Goal: Task Accomplishment & Management: Manage account settings

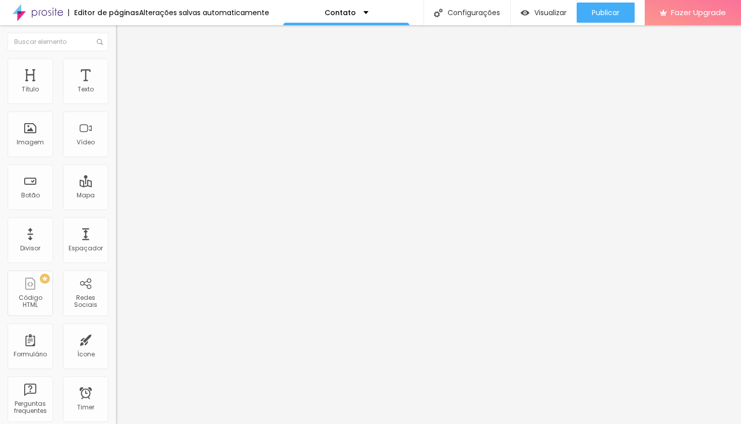
click at [116, 69] on li "Estilo" at bounding box center [174, 63] width 116 height 10
click at [125, 71] on span "Avançado" at bounding box center [141, 75] width 33 height 9
click at [116, 57] on img at bounding box center [120, 52] width 9 height 9
click at [116, 58] on li "Conteúdo" at bounding box center [174, 53] width 116 height 10
click at [124, 39] on img "button" at bounding box center [128, 37] width 8 height 8
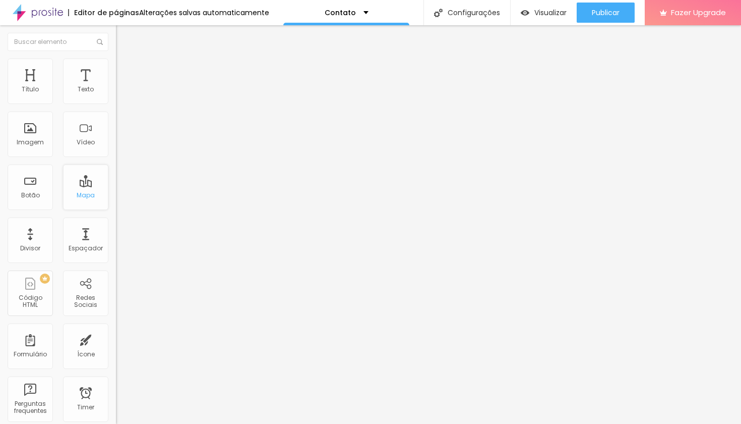
click at [88, 186] on div "Mapa" at bounding box center [85, 186] width 45 height 45
click at [91, 195] on div "Mapa" at bounding box center [86, 195] width 18 height 7
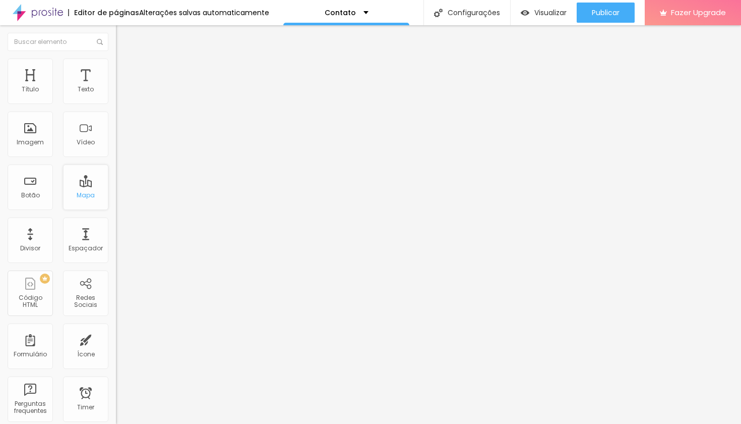
click at [91, 195] on div "Mapa" at bounding box center [86, 195] width 18 height 7
click at [86, 188] on div "Mapa" at bounding box center [85, 186] width 45 height 45
click at [85, 204] on div "Mapa" at bounding box center [85, 186] width 45 height 45
click at [116, 66] on li "Estilo" at bounding box center [174, 63] width 116 height 10
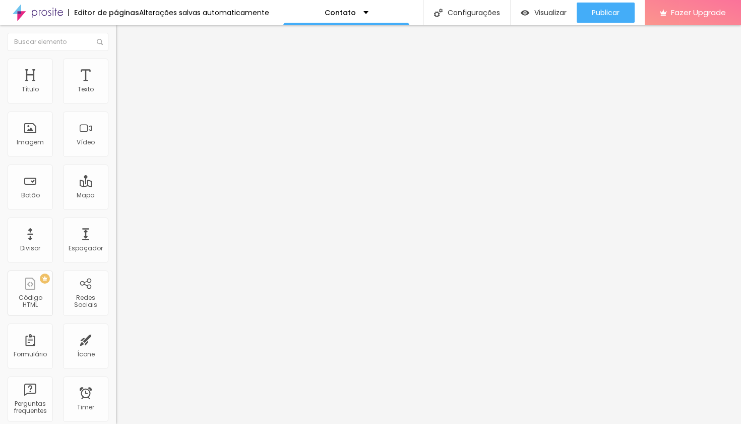
click at [116, 69] on img at bounding box center [120, 73] width 9 height 9
click at [116, 411] on input "text" at bounding box center [176, 416] width 121 height 10
paste input "https://www.google.com/maps/place/Gramado,+RS/data=!4m2!3m1!1s0x951932427804321…"
type input "https://www.google.com/maps/place/Gramado,+RS/data=!4m2!3m1!1s0x951932427804321…"
click at [116, 382] on input "text" at bounding box center [176, 387] width 121 height 10
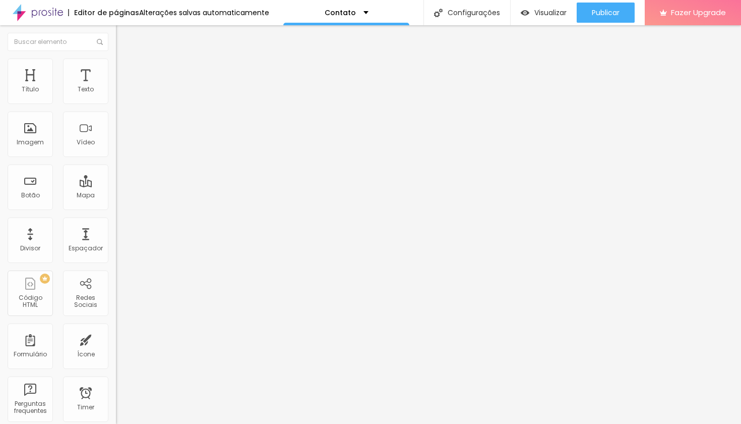
paste input "https://www.google.com/maps/place/Gramado,+RS/data=!4m2!3m1!1s0x951932427804321…"
type input "https://www.google.com/maps/place/Gramado,+RS/data=!4m2!3m1!1s0x951932427804321…"
click at [116, 66] on li "Estilo" at bounding box center [174, 63] width 116 height 10
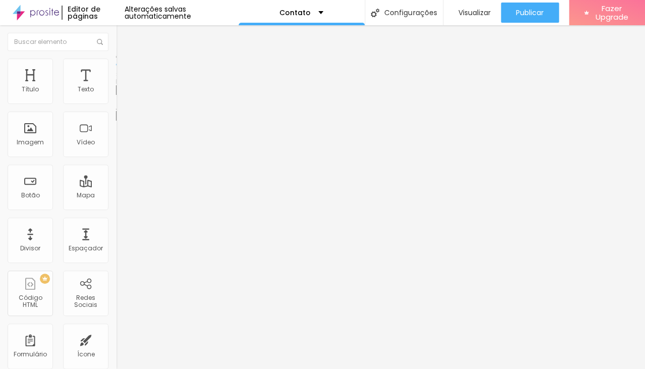
click at [124, 36] on div "Editar Mapa" at bounding box center [152, 37] width 57 height 8
click at [73, 185] on div "Mapa" at bounding box center [85, 186] width 45 height 45
click at [107, 189] on div "Mapa" at bounding box center [85, 186] width 45 height 45
click at [116, 58] on img at bounding box center [120, 62] width 9 height 9
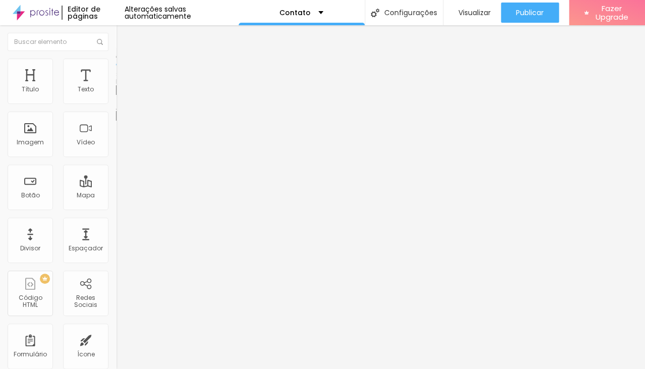
click at [116, 58] on li "Conteúdo" at bounding box center [174, 53] width 116 height 10
click at [116, 95] on input "Alboom Brasil" at bounding box center [176, 90] width 121 height 10
paste input "https://www.google.com/maps/place/Gramado,+RS/data=!4m2!3m1!1s0x951932427804321…"
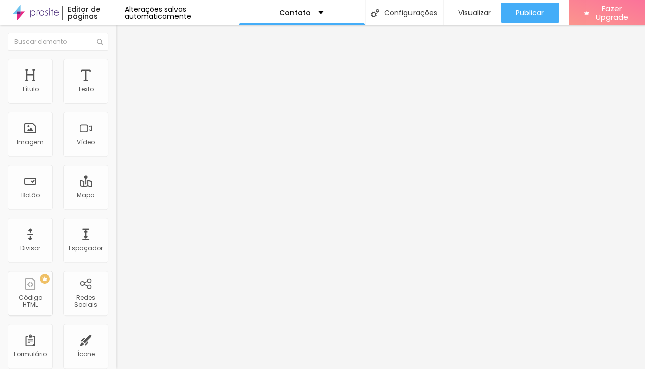
type input "https://www.google.com/maps/place/Gramado,+RS/data=!4m2!3m1!1s0x951932427804321…"
click at [125, 70] on span "Estilo" at bounding box center [133, 65] width 16 height 9
click at [116, 75] on ul "Conteúdo Estilo Avançado" at bounding box center [174, 63] width 116 height 30
click at [125, 71] on span "Avançado" at bounding box center [141, 75] width 33 height 9
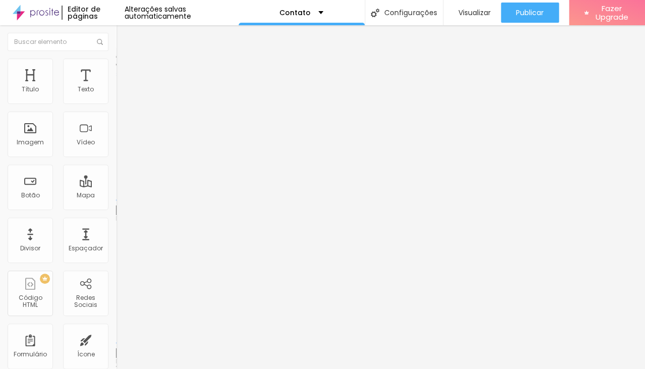
click at [116, 62] on li "Estilo" at bounding box center [174, 63] width 116 height 10
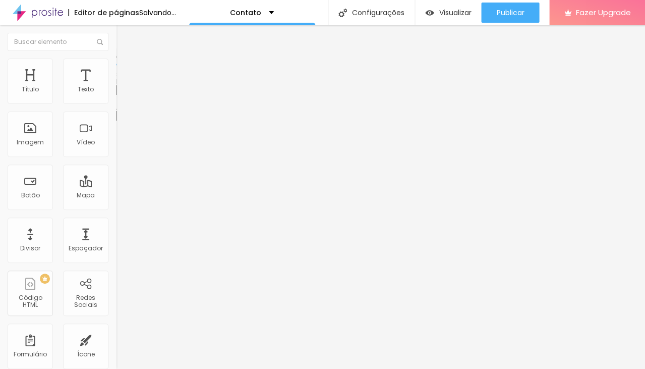
click at [116, 58] on li "Conteúdo" at bounding box center [174, 53] width 116 height 10
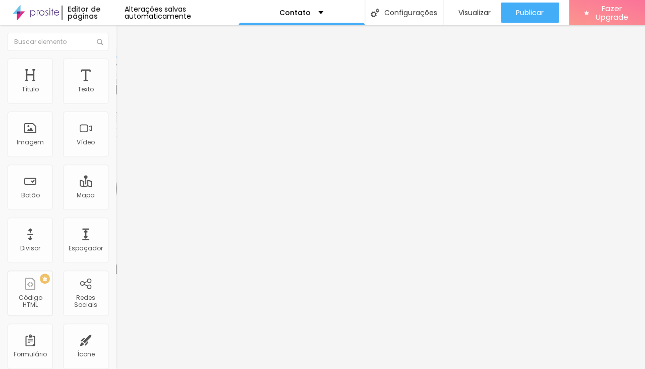
click at [116, 95] on input "https://www.google.com/maps/place/Gramado,+RS/data=!4m2!3m1!1s0x951932427804321…" at bounding box center [176, 90] width 121 height 10
paste input "https://www.google.com/maps/place/Gramado,+RS/data=!4m2!3m1!1s0x951932427804321…"
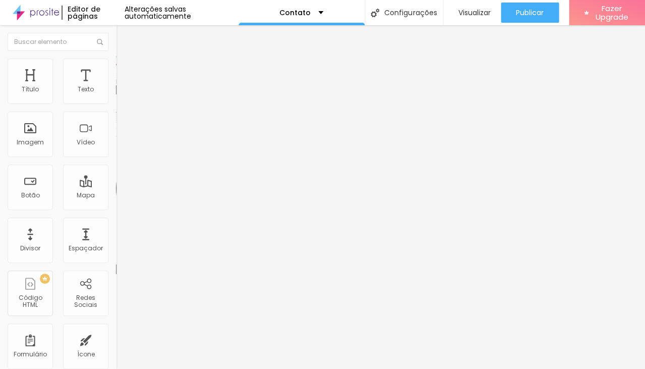
type input "https://www.google.com/maps/place/Gramado,+RS/data=!4m2!3m1!1s0x951932427804321…"
click at [116, 95] on input "https://www.google.com/maps/place/Gramado,+RS/data=!4m2!3m1!1s0x951932427804321…" at bounding box center [176, 90] width 121 height 10
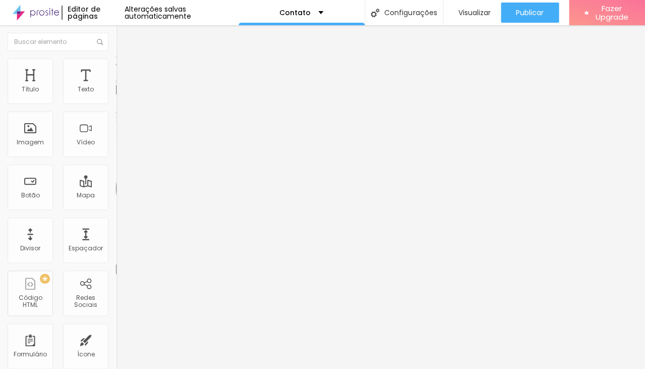
click at [116, 95] on input "https://www.google.com/maps/place/Gramado,+RS/data=!4m2!3m1!1s0x951932427804321…" at bounding box center [176, 90] width 121 height 10
paste input "https://maps.app.goo.gl/ueX36dHj6zmRbcJb9"
type input "https://maps.app.goo.gl/ueX36dHj6zmRbcJb9"
click at [116, 95] on input "https://maps.app.goo.gl/ueX36dHj6zmRbcJb9" at bounding box center [176, 90] width 121 height 10
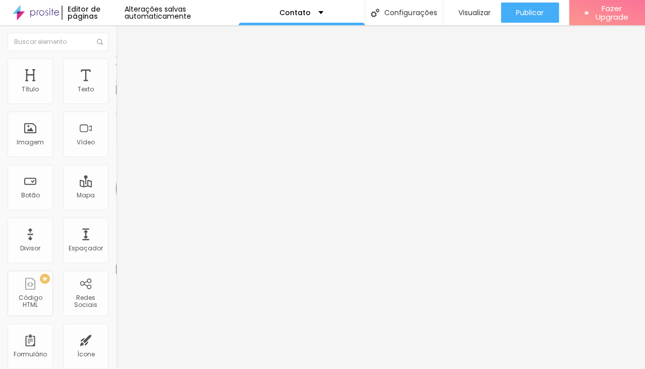
click at [116, 95] on input "https://maps.app.goo.gl/ueX36dHj6zmRbcJb9" at bounding box center [176, 90] width 121 height 10
paste input "https://maps.app.goo.gl/xUptNYZsdeuf22Kx6"
type input "https://maps.app.goo.gl/xUptNYZsdeuf22Kx6"
click at [124, 37] on img "button" at bounding box center [128, 37] width 8 height 8
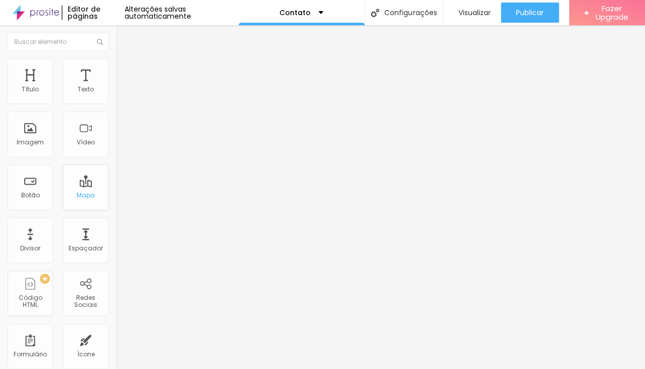
click at [73, 193] on div "Mapa" at bounding box center [85, 186] width 45 height 45
click at [125, 68] on span "Estilo" at bounding box center [133, 65] width 16 height 9
click at [116, 69] on li "Avançado" at bounding box center [174, 74] width 116 height 10
click at [116, 57] on img at bounding box center [120, 52] width 9 height 9
click at [116, 95] on input "https://maps.app.goo.gl/xUptNYZsdeuf22Kx6" at bounding box center [176, 90] width 121 height 10
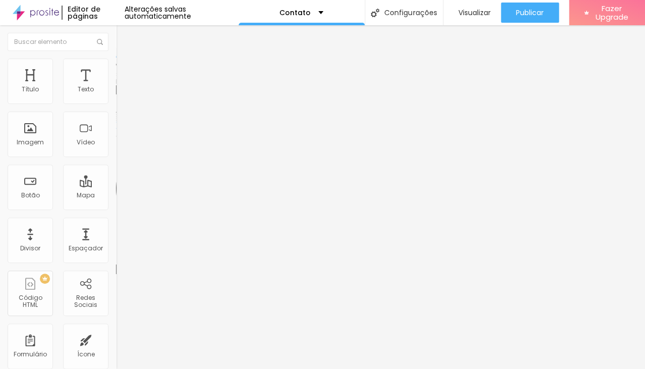
click at [116, 95] on input "https://maps.app.goo.gl/xUptNYZsdeuf22Kx6" at bounding box center [176, 90] width 121 height 10
click at [124, 34] on img "button" at bounding box center [128, 37] width 8 height 8
click at [86, 184] on div "Mapa" at bounding box center [85, 186] width 45 height 45
click at [124, 33] on img "button" at bounding box center [128, 37] width 8 height 8
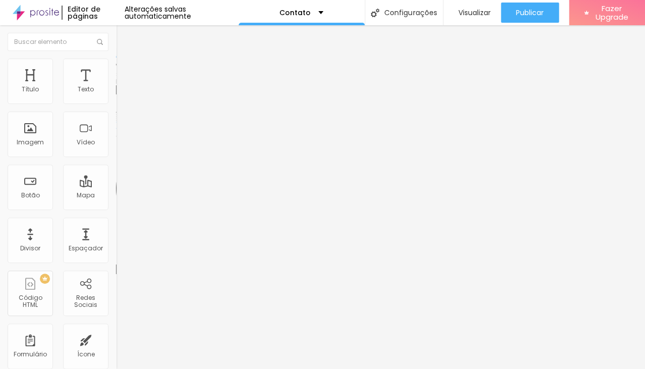
click at [124, 39] on img "button" at bounding box center [128, 37] width 8 height 8
click at [124, 37] on img "button" at bounding box center [128, 37] width 8 height 8
click at [116, 102] on img at bounding box center [119, 105] width 6 height 6
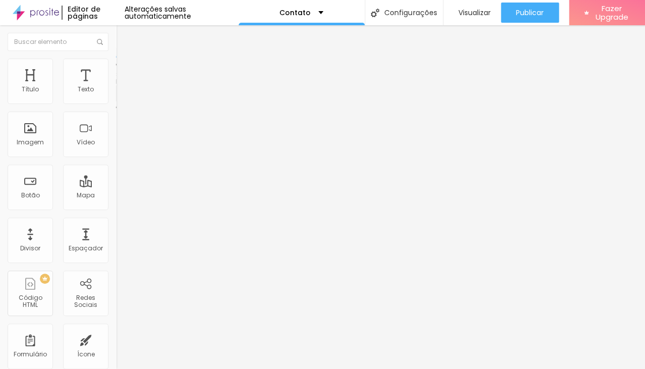
scroll to position [21, 0]
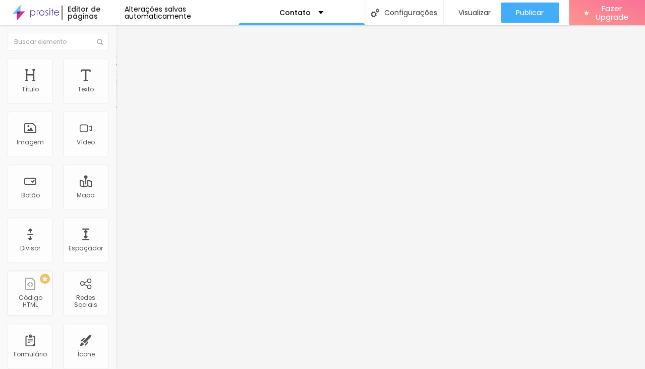
drag, startPoint x: 213, startPoint y: 228, endPoint x: 210, endPoint y: 193, distance: 35.4
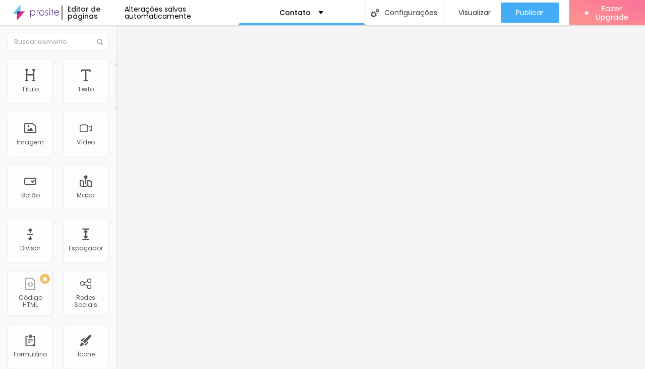
drag, startPoint x: 155, startPoint y: 280, endPoint x: 157, endPoint y: 206, distance: 74.2
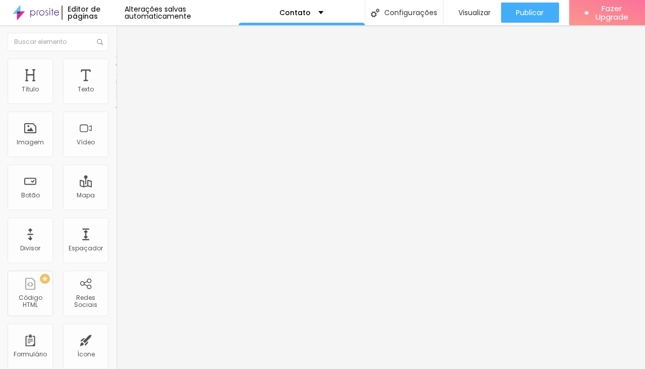
type input "Telefone"
drag, startPoint x: 401, startPoint y: 203, endPoint x: 380, endPoint y: 205, distance: 20.8
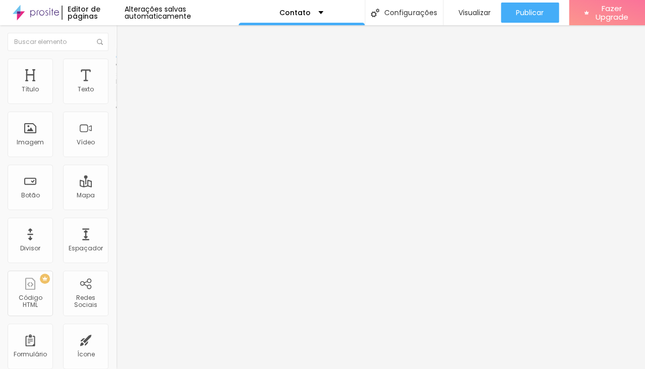
type input "Coloque seu número de telefone aqui"
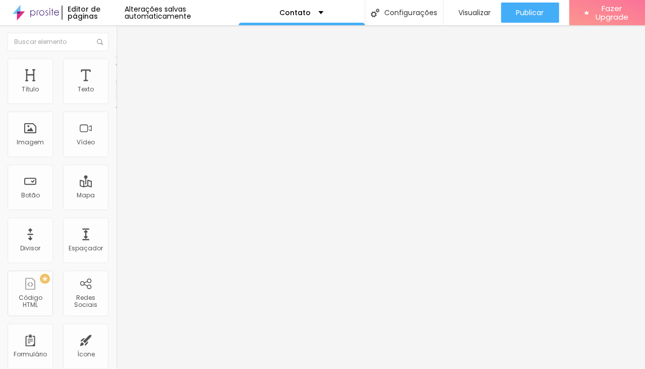
click at [124, 38] on img "button" at bounding box center [128, 37] width 8 height 8
click at [34, 188] on div "Botão" at bounding box center [30, 186] width 45 height 45
click at [463, 14] on span "Visualizar" at bounding box center [474, 13] width 32 height 8
click at [278, 17] on div "Contato" at bounding box center [302, 12] width 126 height 25
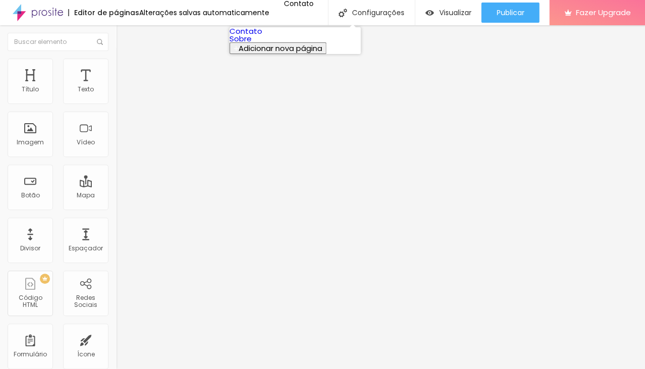
click at [252, 44] on link "Sobre" at bounding box center [240, 38] width 22 height 11
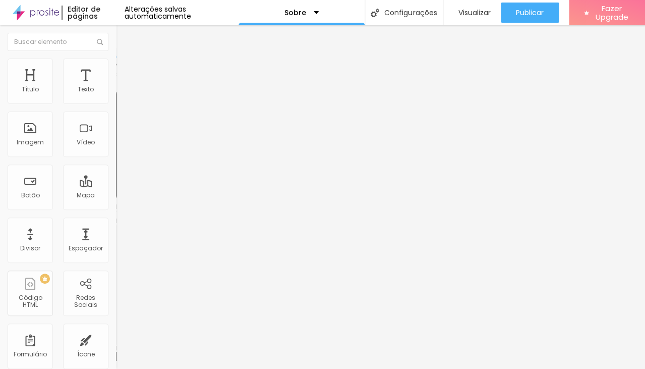
click at [116, 210] on img at bounding box center [119, 213] width 7 height 7
click at [116, 204] on div "Instagram" at bounding box center [174, 207] width 116 height 6
click at [116, 343] on input "https://" at bounding box center [176, 348] width 121 height 10
type input "h"
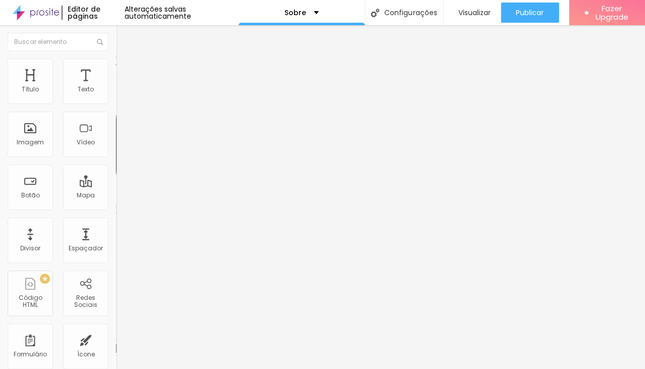
paste input "https://www.instagram.com/psicologomauriciobolzan/"
type input "https://www.instagram.com/psicologomauriciobolzan/"
click at [116, 262] on div "Editar Redes Sociais Conteúdo Estilo Avançado Instagram Rede social Instagram E…" at bounding box center [174, 196] width 116 height 343
click at [116, 64] on img at bounding box center [120, 62] width 9 height 9
click at [125, 71] on span "Avançado" at bounding box center [141, 75] width 33 height 9
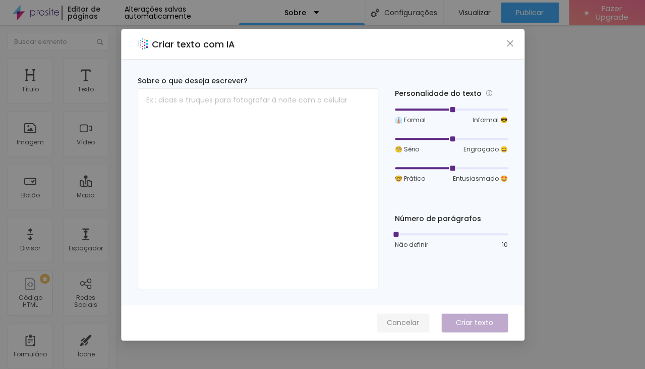
click at [406, 320] on span "Cancelar" at bounding box center [403, 322] width 32 height 11
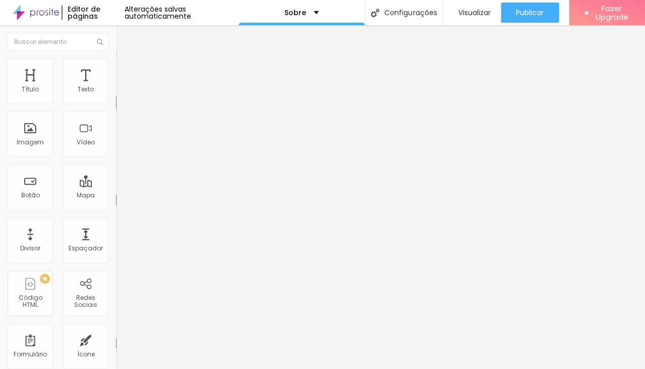
click at [124, 33] on img "button" at bounding box center [128, 37] width 8 height 8
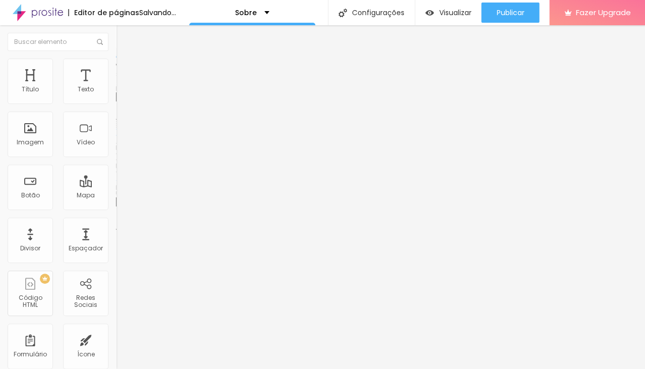
click at [116, 87] on span "Trocar imagem" at bounding box center [143, 82] width 55 height 9
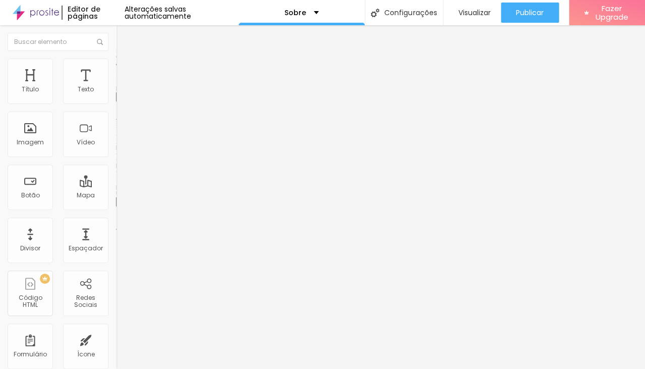
click at [124, 35] on img "button" at bounding box center [128, 37] width 8 height 8
click at [33, 188] on div "Botão" at bounding box center [30, 186] width 45 height 45
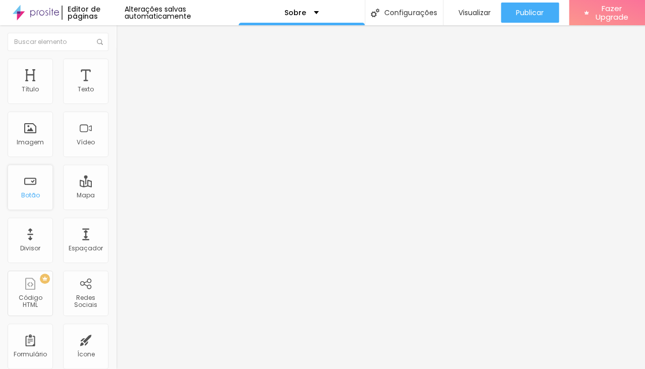
click at [33, 188] on div "Botão" at bounding box center [30, 186] width 45 height 45
click at [112, 258] on div "Título Texto Imagem Vídeo Botão Mapa Divisor Espaçador PREMIUM Código HTML Rede…" at bounding box center [58, 296] width 116 height 477
click at [116, 63] on img at bounding box center [120, 62] width 9 height 9
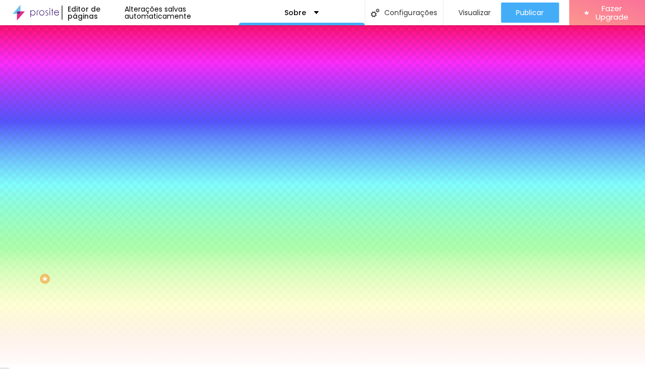
click at [116, 57] on img at bounding box center [120, 52] width 9 height 9
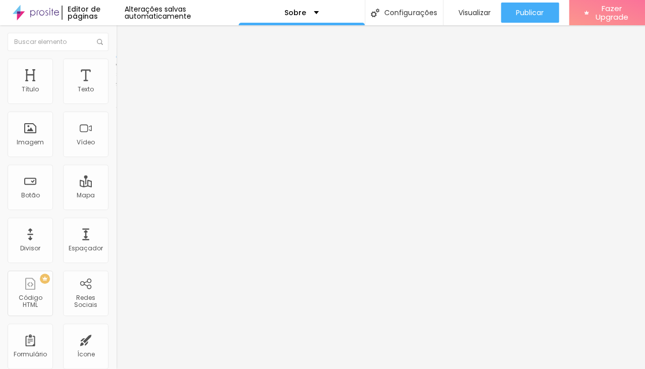
click at [124, 37] on img "button" at bounding box center [128, 37] width 8 height 8
drag, startPoint x: 60, startPoint y: 203, endPoint x: 11, endPoint y: 175, distance: 56.9
click at [116, 348] on textarea "Olá, cheguei até você pela página {page_title} e gostaria de mais informações" at bounding box center [173, 356] width 114 height 17
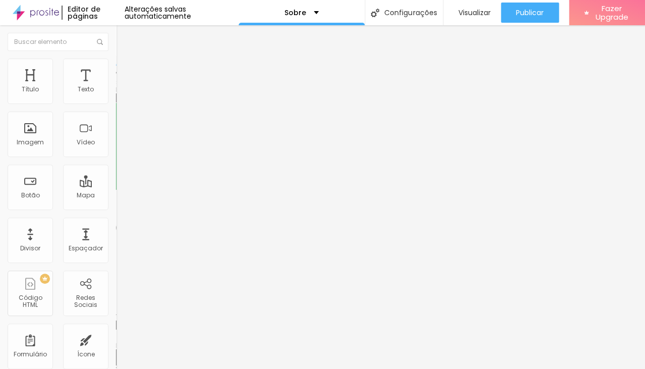
drag, startPoint x: 61, startPoint y: 209, endPoint x: 15, endPoint y: 178, distance: 55.9
click at [116, 348] on textarea "Olá, cheguei até você pela página {page_title} e gostaria de mais informações" at bounding box center [173, 356] width 114 height 17
type textarea "O"
paste textarea "Olá, cheguei até você pela página {page_title} e gostaria de mais informações s…"
click at [116, 348] on textarea "Olá, cheguei até você pela página {page_title} e gostaria de mais informações s…" at bounding box center [173, 356] width 114 height 17
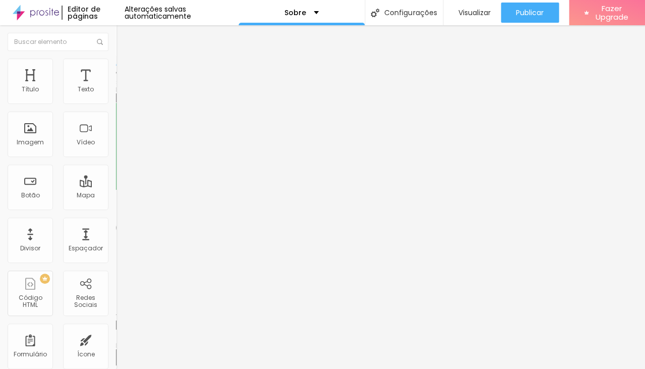
click at [116, 348] on textarea "Olá, cheguei até você pela página e gostaria de mais informações sobre o seu at…" at bounding box center [173, 356] width 114 height 17
type textarea "Olá, cheguei até você pela página e gostaria de mais informações sobre o seu at…"
click at [116, 103] on input "text" at bounding box center [176, 98] width 121 height 10
paste input "(64)1"
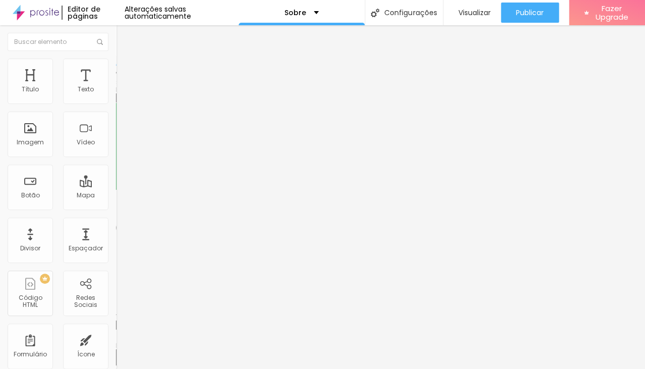
type input "6"
paste input "(54)1702-020"
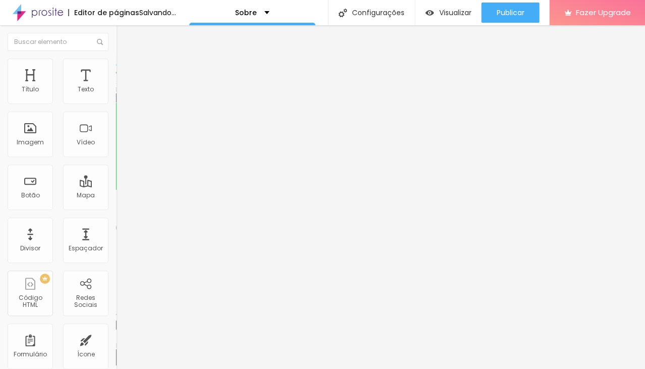
click at [116, 103] on input "(54)1702-020" at bounding box center [176, 98] width 121 height 10
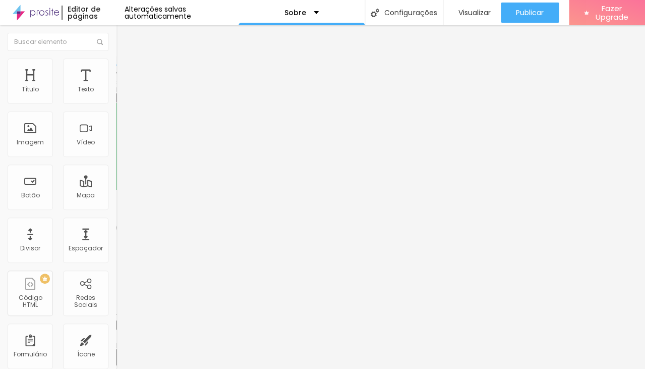
click at [116, 103] on input "(54)9170-2020" at bounding box center [176, 98] width 121 height 10
type input "(54)99170-2020"
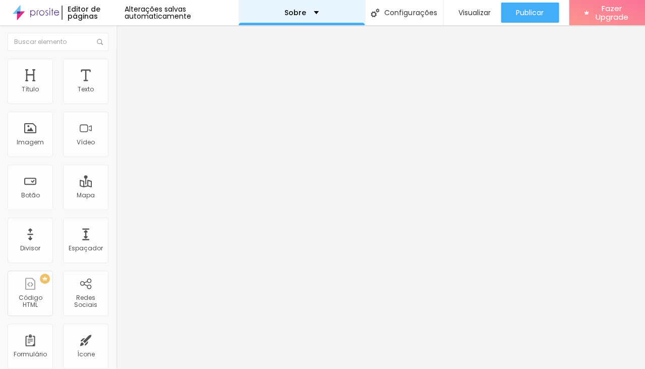
click at [294, 11] on p "Sobre" at bounding box center [295, 12] width 22 height 7
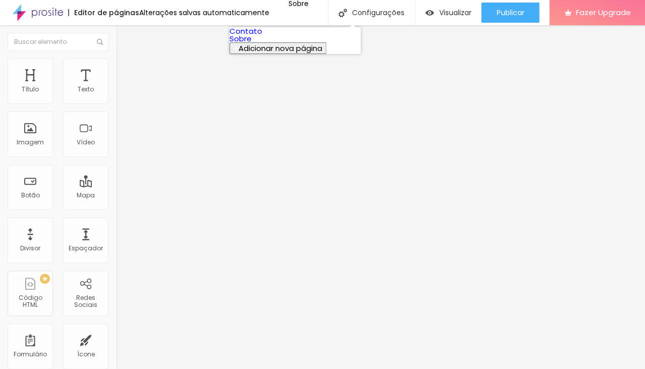
click at [262, 36] on link "Contato" at bounding box center [245, 31] width 33 height 11
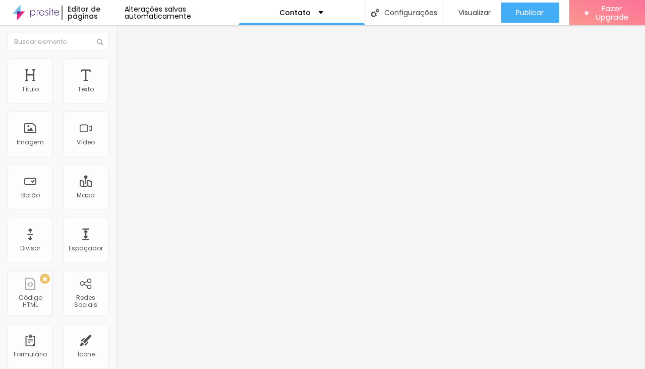
click at [111, 319] on div "Título Texto Imagem Vídeo Botão Mapa Divisor Espaçador PREMIUM Código HTML Rede…" at bounding box center [58, 296] width 116 height 477
click at [298, 9] on p "Contato" at bounding box center [294, 12] width 31 height 7
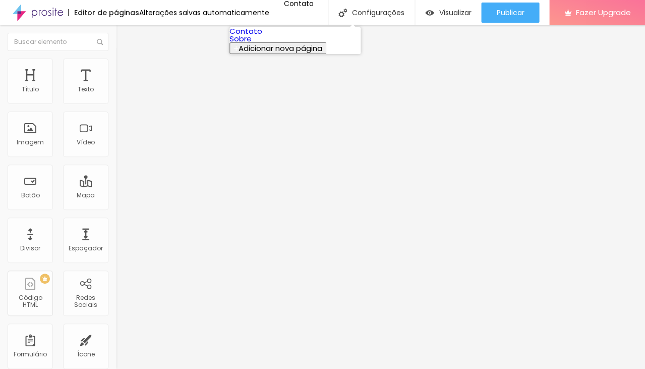
click at [262, 36] on link "Contato" at bounding box center [245, 31] width 33 height 11
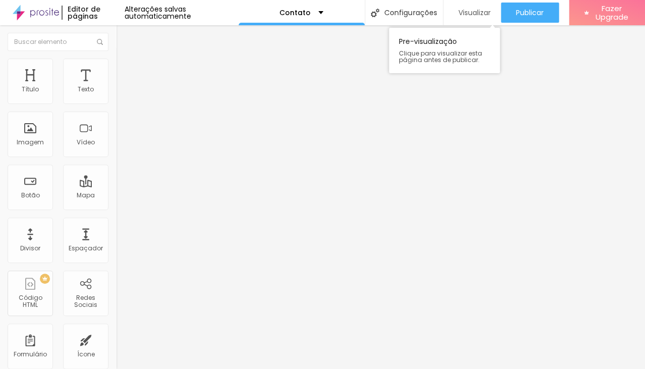
click at [467, 13] on span "Visualizar" at bounding box center [474, 13] width 32 height 8
click at [72, 16] on div "Editor de páginas" at bounding box center [93, 13] width 63 height 14
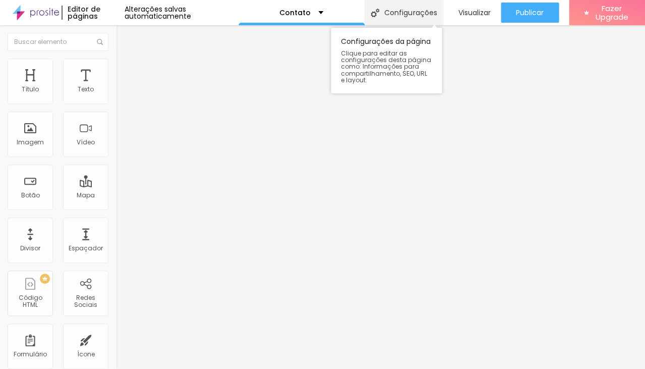
click at [396, 10] on div "Configurações" at bounding box center [404, 12] width 78 height 25
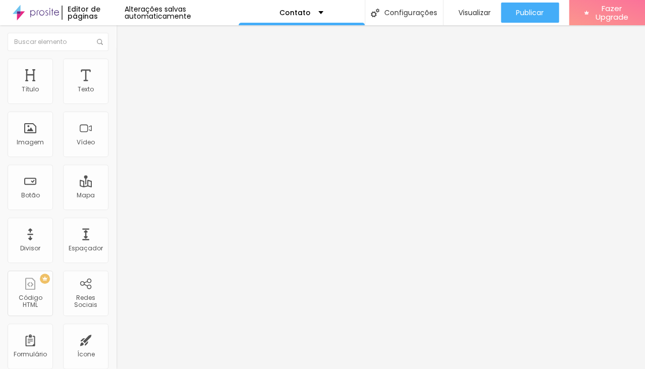
paste textarea "Psicólogo em Gramado; Psicólogo em Canela; Psicoterapia em Gramado; Psicoterapi…"
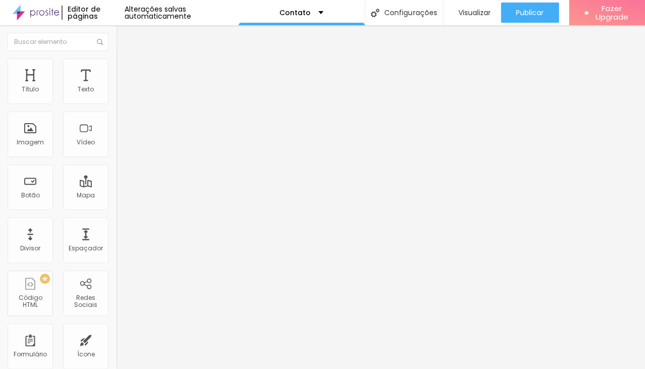
type textarea "Psicólogo em Gramado; Psicólogo em Canela; Psicoterapia em Gramado; Psicoterapi…"
drag, startPoint x: 299, startPoint y: 142, endPoint x: 225, endPoint y: 143, distance: 73.1
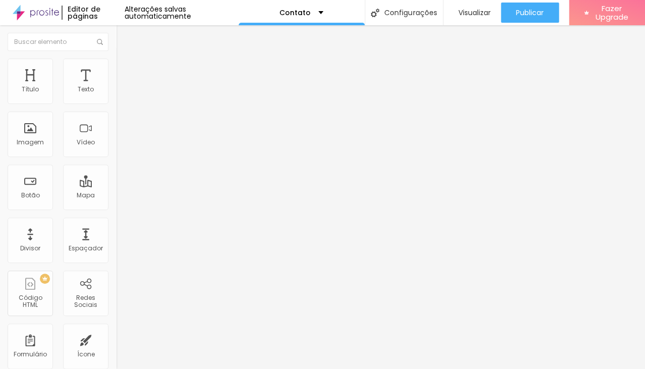
drag, startPoint x: 331, startPoint y: 138, endPoint x: 207, endPoint y: 141, distance: 124.6
paste input "ólogo Maurício Bolzan – Psicólogo em Gramado e Canela"
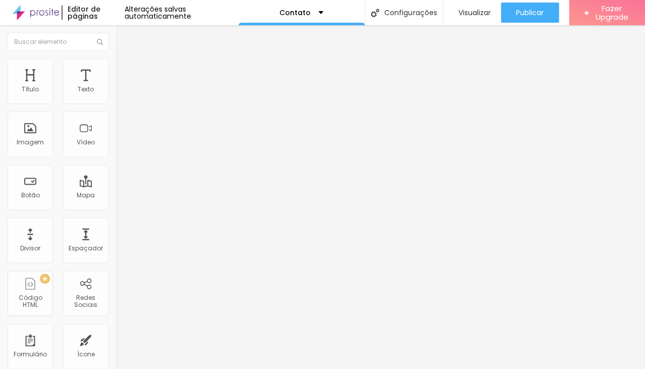
type input "Psicólogo Maurício Bolzan – Psicólogo em Gramado e Canela"
paste textarea "Psicólogo em Gramado e Canela, Maurício Bolzan oferece psicoterapia presencial …"
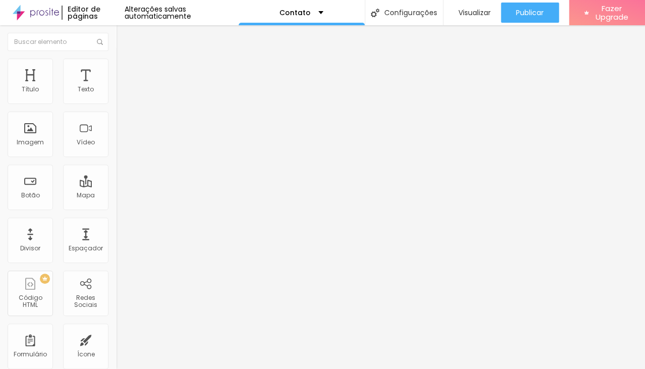
scroll to position [3, 0]
drag, startPoint x: 274, startPoint y: 238, endPoint x: 223, endPoint y: 198, distance: 64.0
paste textarea "O psicólogo Maurício Bolzan atua em Gramado e Canela com psicoterapia presencia…"
type textarea "O psicólogo Maurício Bolzan atua em Gramado e Canela com psicoterapia presencia…"
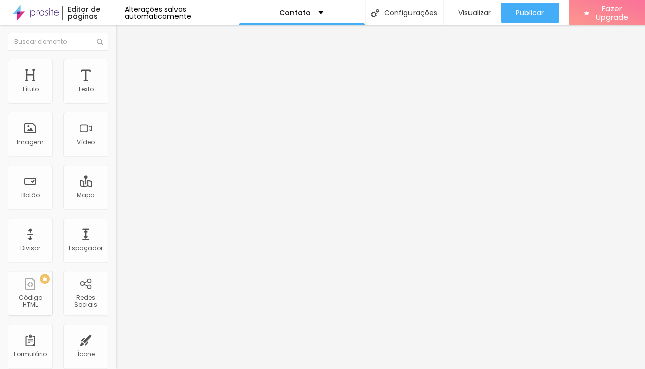
drag, startPoint x: 364, startPoint y: 235, endPoint x: 225, endPoint y: 205, distance: 142.2
paste textarea "Com ampla experiência na área da psicologia, o psicólogo Maurício Bolzan atende…"
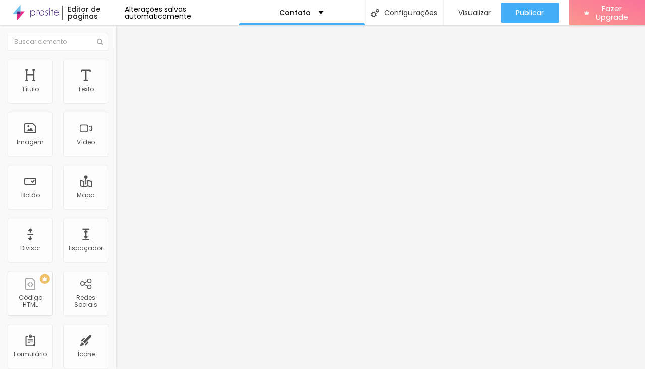
type textarea "Com ampla experiência na área da psicologia, o psicólogo Maurício Bolzan atende…"
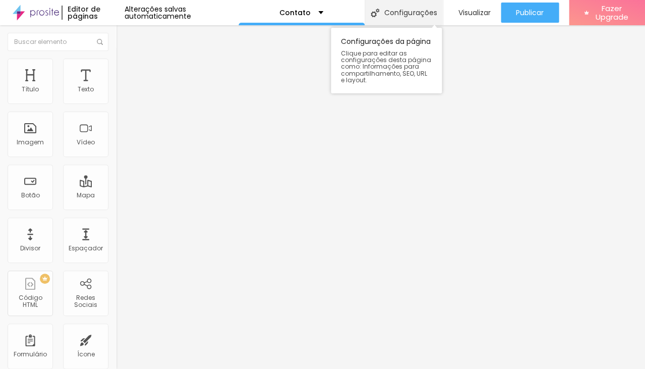
click at [408, 15] on div "Configurações" at bounding box center [404, 12] width 78 height 25
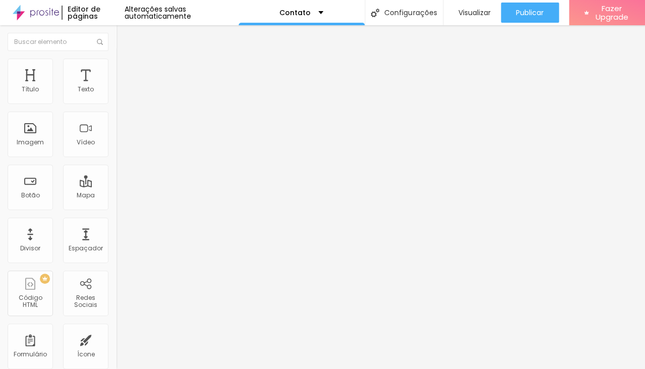
drag, startPoint x: 356, startPoint y: 258, endPoint x: 203, endPoint y: 259, distance: 153.3
paste textarea "Entre em contato e saiba mais sobre os atendimentos psicológicos presenciais e …"
type textarea "Entre em contato e saiba mais sobre os atendimentos psicológicos presenciais e …"
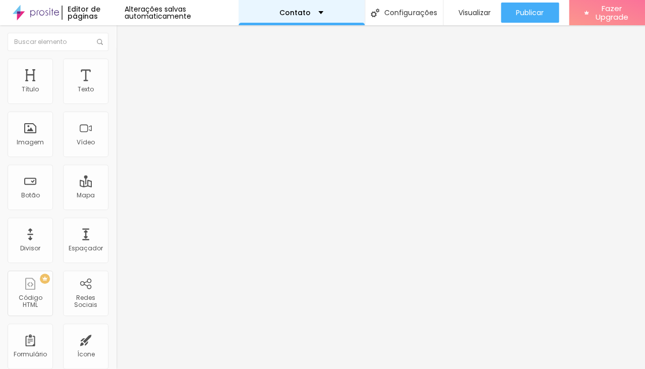
click at [305, 17] on div "Contato" at bounding box center [302, 12] width 126 height 25
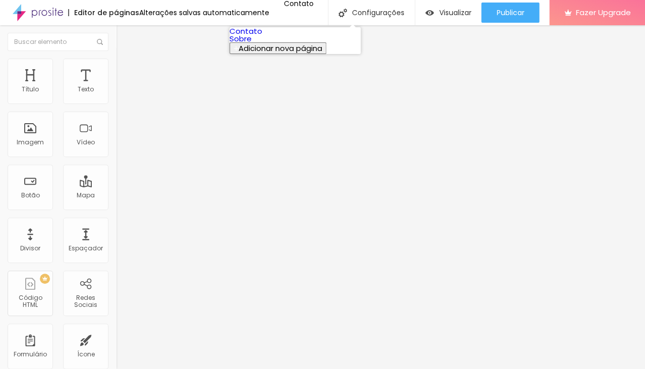
click at [283, 53] on span "Adicionar nova página" at bounding box center [281, 48] width 84 height 11
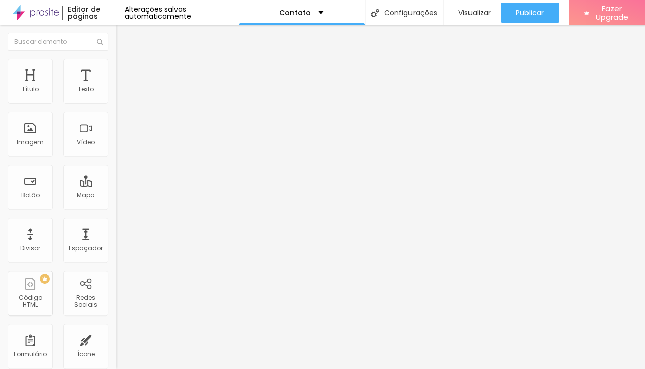
type input "Home"
click at [317, 18] on div "Contato" at bounding box center [302, 12] width 126 height 25
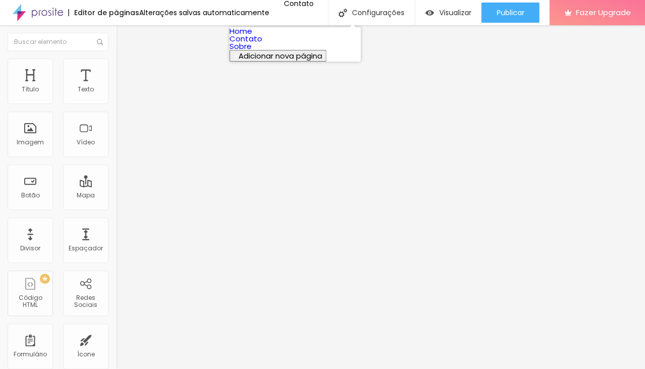
click at [252, 36] on link "Home" at bounding box center [240, 31] width 23 height 11
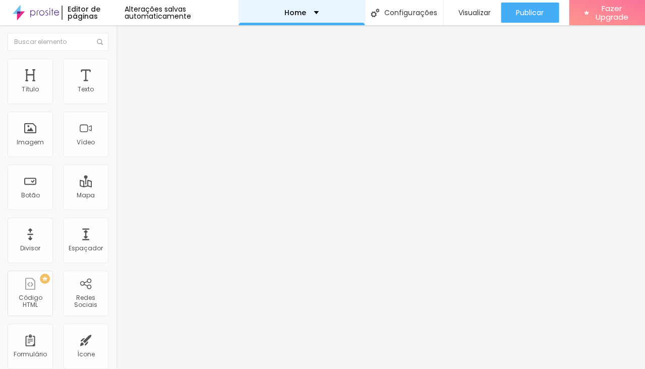
click at [284, 13] on p "Home" at bounding box center [295, 12] width 22 height 7
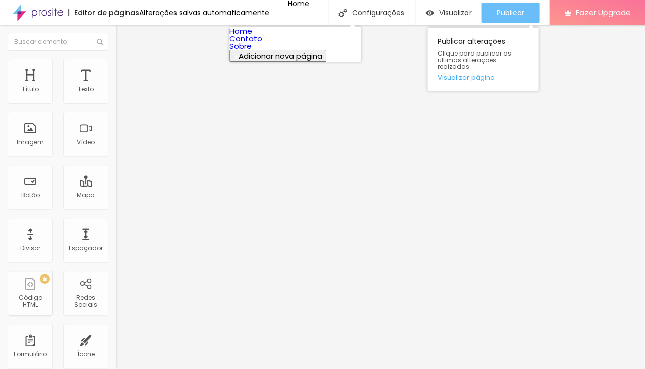
click at [510, 17] on button "Publicar" at bounding box center [510, 13] width 58 height 20
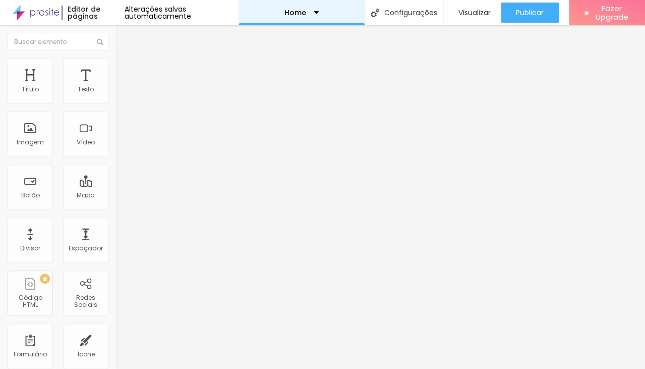
click at [321, 12] on div "Home" at bounding box center [302, 12] width 126 height 25
